Goal: Find specific fact: Find specific fact

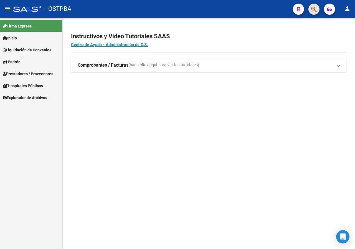
click at [312, 14] on span "button" at bounding box center [314, 9] width 6 height 11
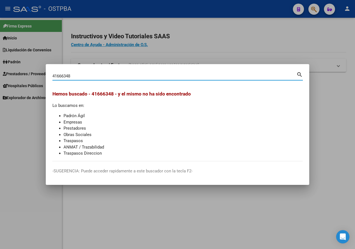
click at [94, 74] on input "41666348" at bounding box center [174, 76] width 244 height 5
paste input "95248216"
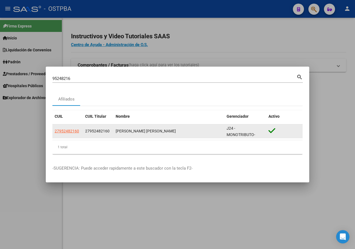
drag, startPoint x: 116, startPoint y: 129, endPoint x: 181, endPoint y: 130, distance: 65.2
click at [181, 130] on div "[PERSON_NAME] [PERSON_NAME]" at bounding box center [169, 131] width 107 height 6
copy div "[PERSON_NAME] [PERSON_NAME]"
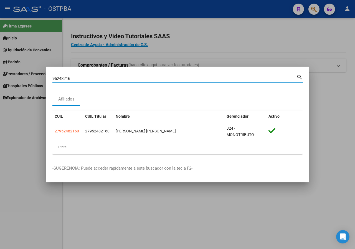
click at [102, 79] on input "95248216" at bounding box center [174, 78] width 244 height 5
paste input "32868843"
type input "32868843"
